Goal: Find contact information: Find contact information

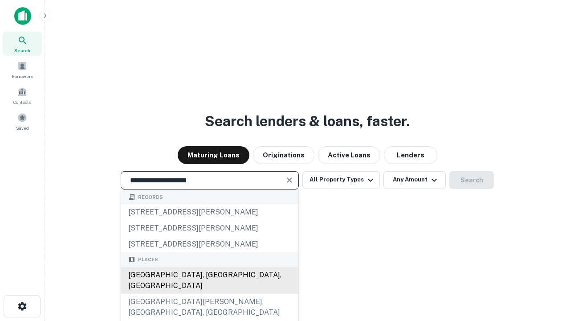
click at [209, 293] on div "Santa Monica, CA, USA" at bounding box center [209, 280] width 177 height 27
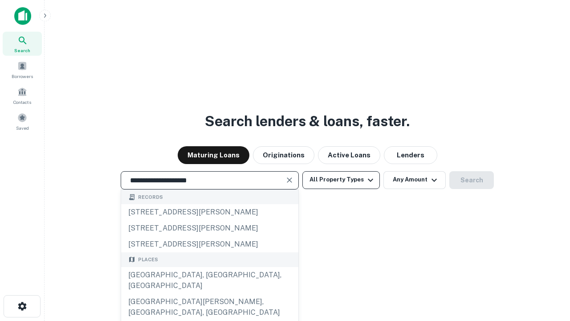
type input "**********"
click at [341, 179] on button "All Property Types" at bounding box center [340, 180] width 77 height 18
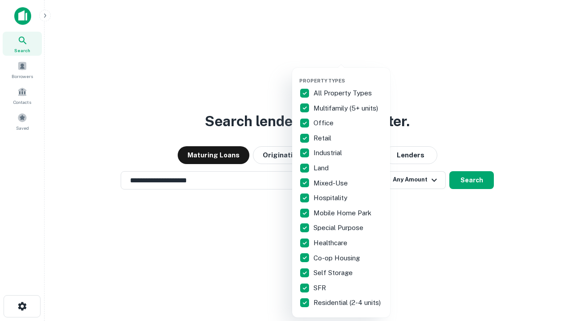
click at [348, 75] on button "button" at bounding box center [348, 75] width 98 height 0
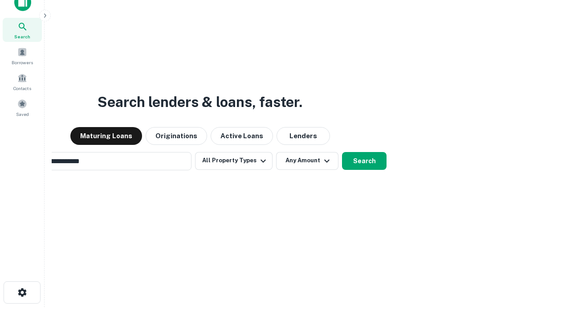
scroll to position [14, 0]
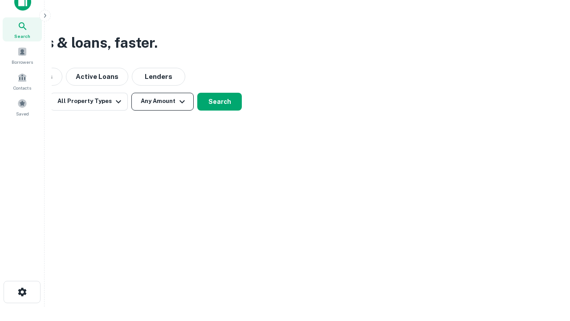
click at [162, 101] on button "Any Amount" at bounding box center [162, 102] width 62 height 18
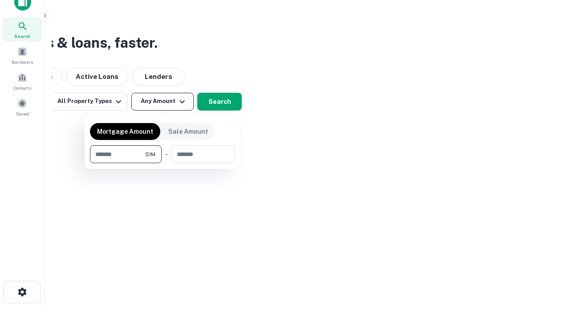
type input "*******"
click at [162, 163] on button "button" at bounding box center [162, 163] width 145 height 0
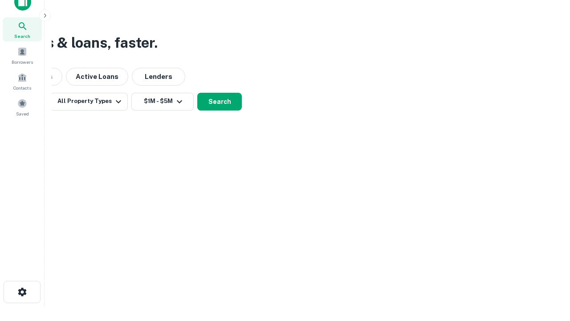
scroll to position [5, 164]
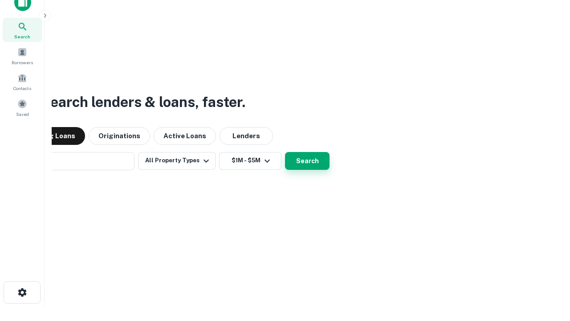
click at [285, 152] on button "Search" at bounding box center [307, 161] width 45 height 18
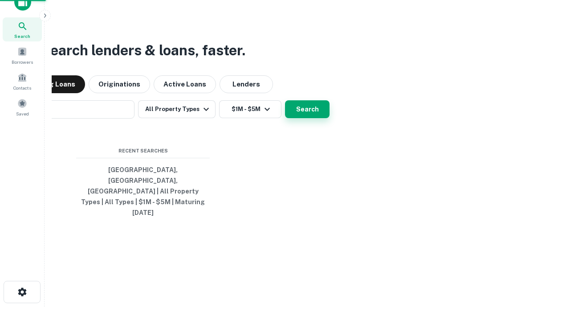
scroll to position [24, 252]
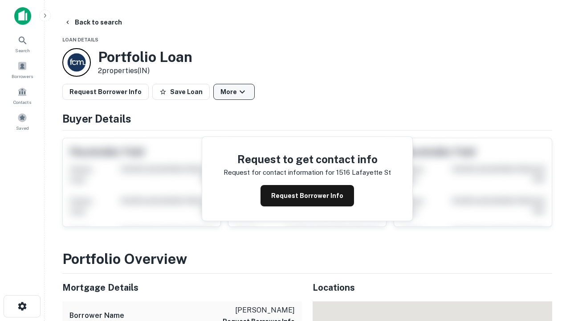
click at [234, 92] on button "More" at bounding box center [233, 92] width 41 height 16
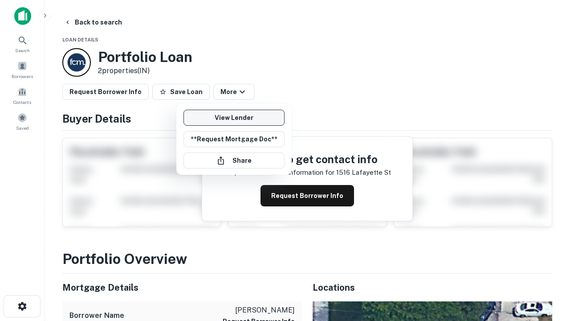
click at [234, 118] on link "View Lender" at bounding box center [233, 118] width 101 height 16
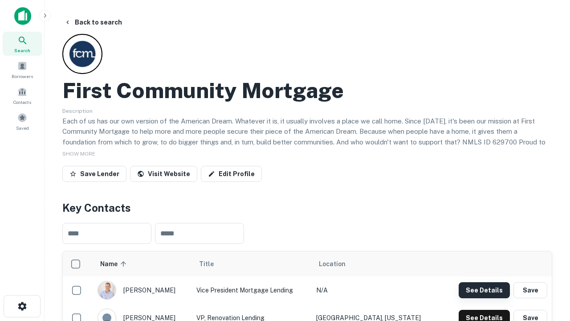
click at [484, 289] on button "See Details" at bounding box center [484, 290] width 51 height 16
